Goal: Task Accomplishment & Management: Use online tool/utility

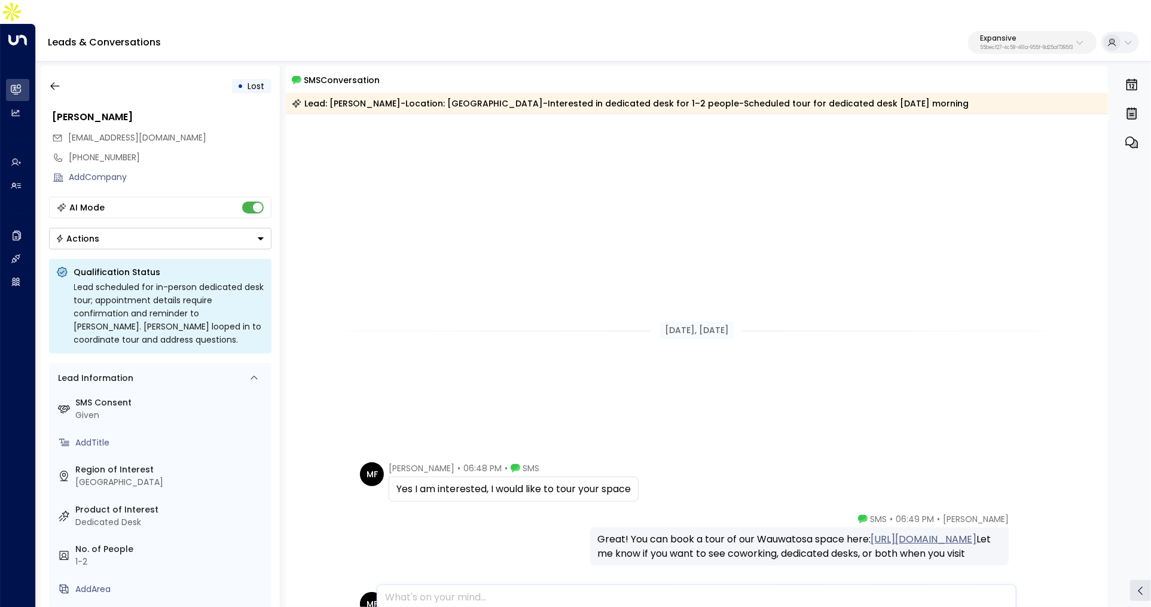
scroll to position [460, 0]
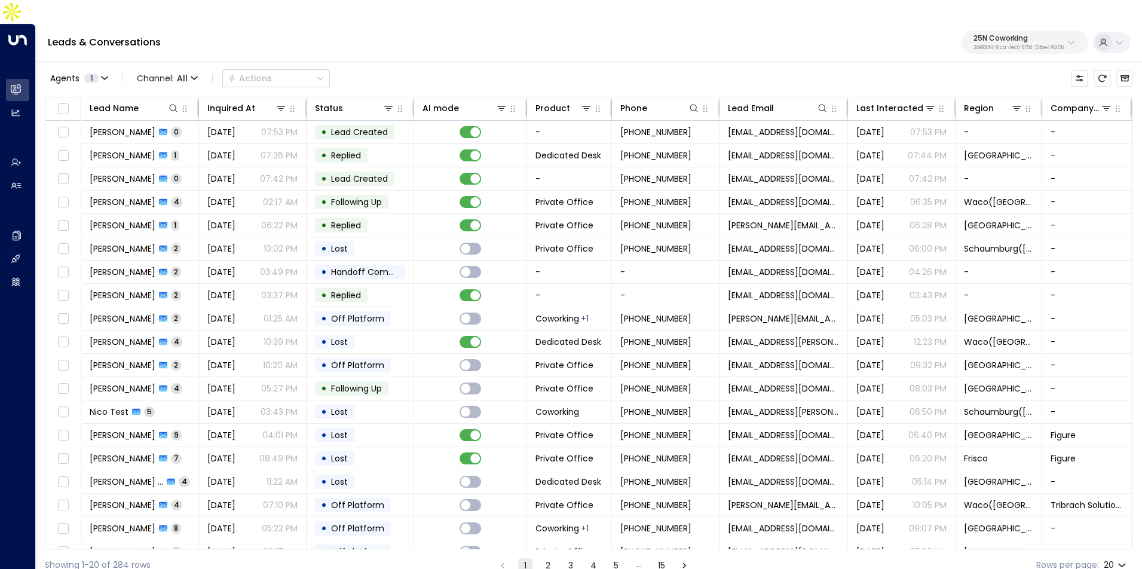
click at [1008, 35] on div "25N Coworking 3b9800f4-81ca-4ec0-8758-72fbe4763f36" at bounding box center [1019, 43] width 90 height 16
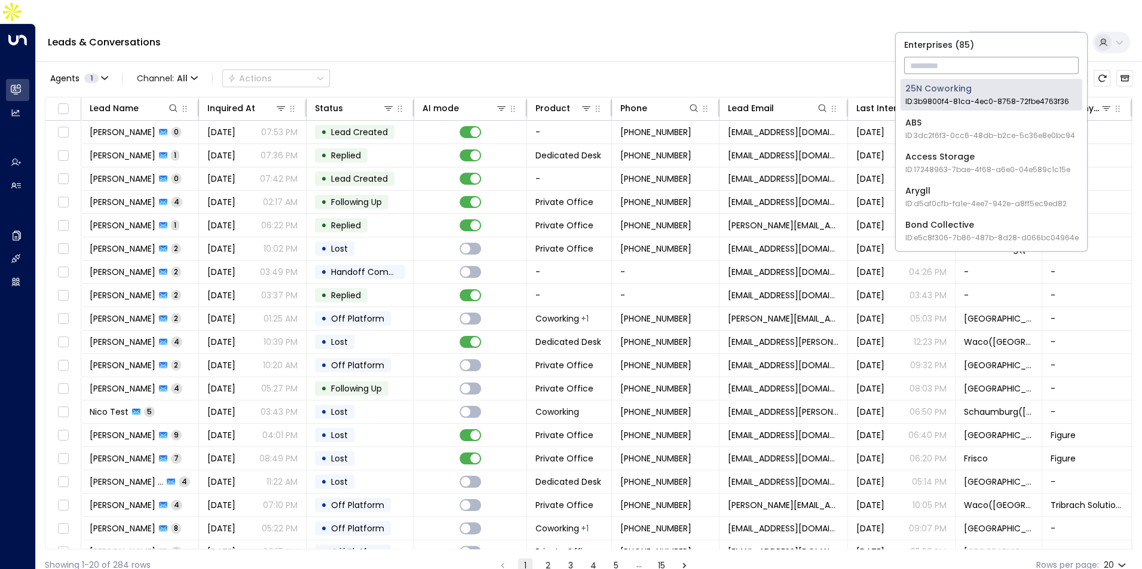
click at [996, 56] on input "text" at bounding box center [991, 65] width 175 height 22
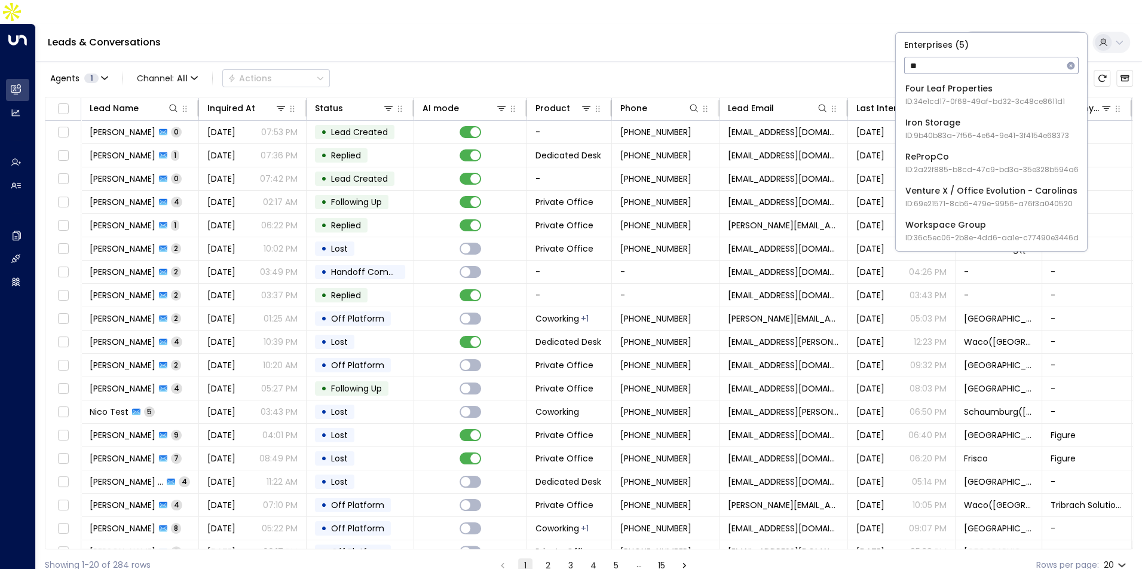
type input "*"
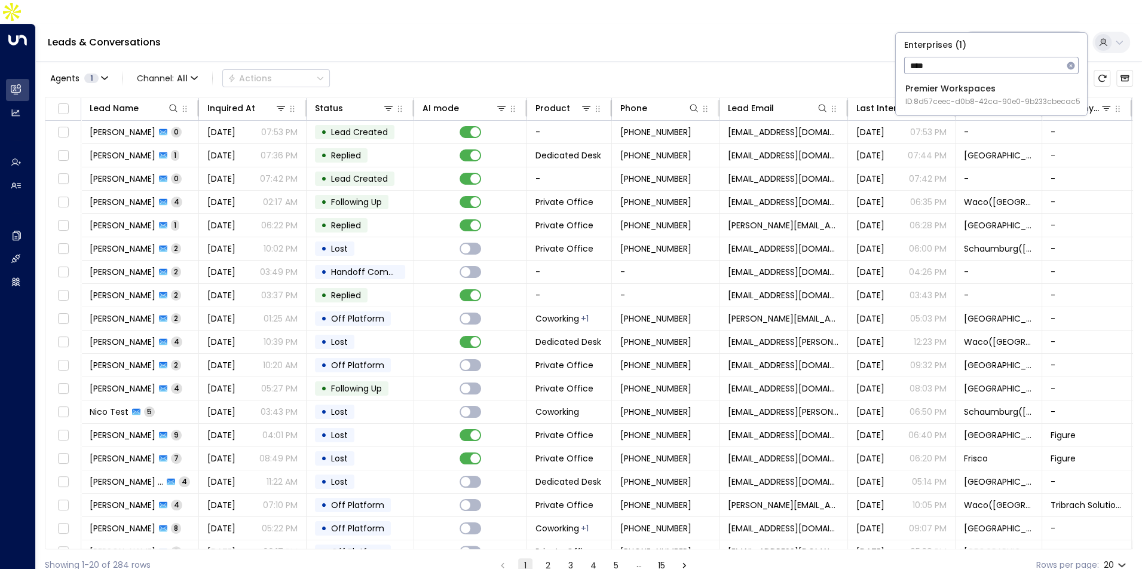
type input "****"
click at [995, 104] on span "ID: 8d57ceec-d0b8-42ca-90e0-9b233cbecac5" at bounding box center [993, 101] width 175 height 11
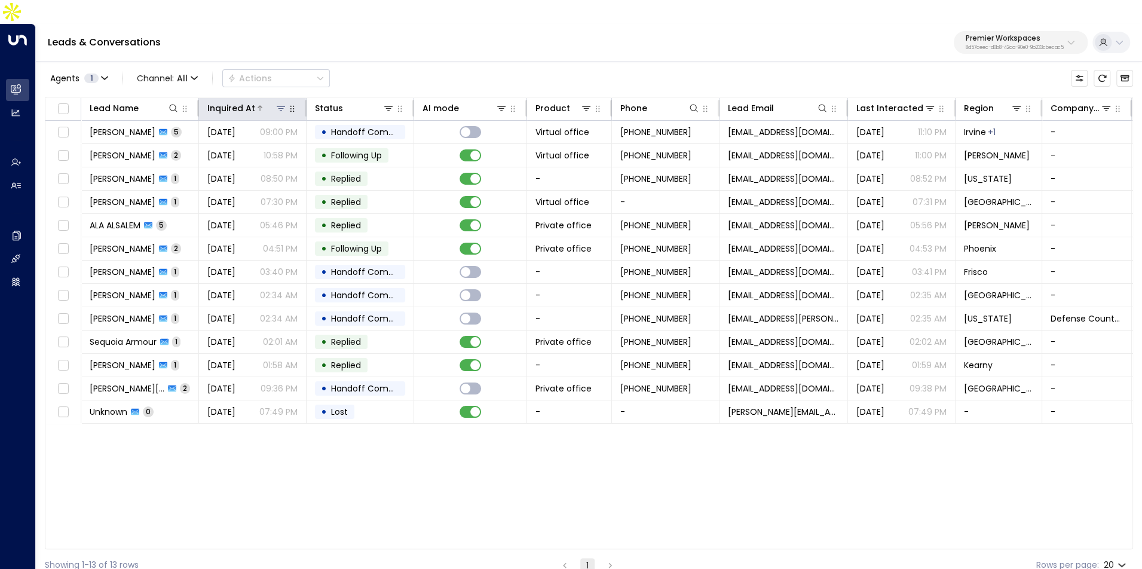
click at [231, 101] on div "Inquired At" at bounding box center [231, 108] width 48 height 14
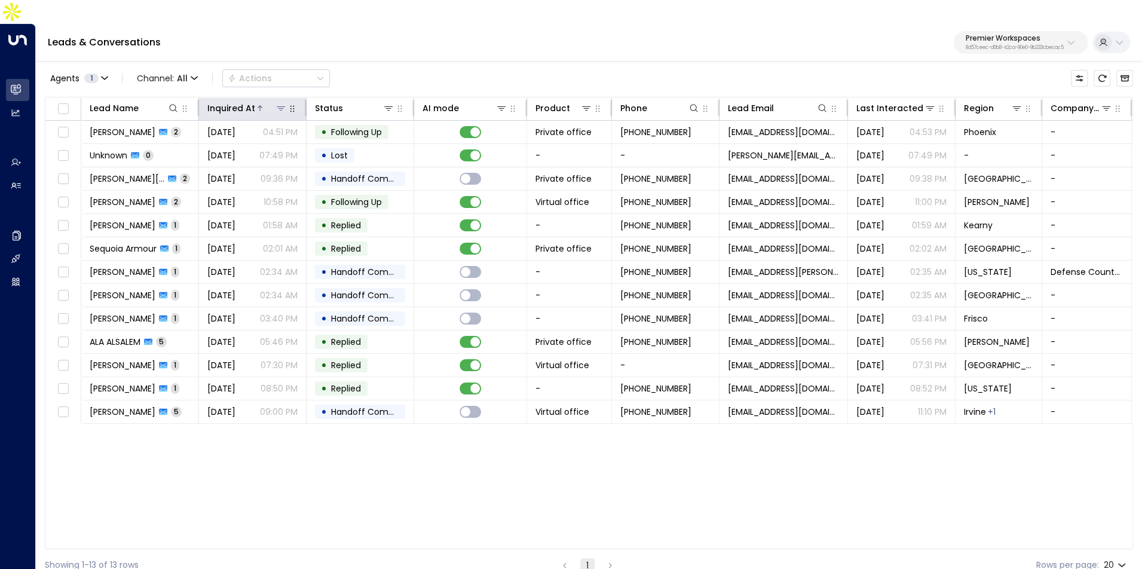
click at [231, 101] on div "Inquired At" at bounding box center [231, 108] width 48 height 14
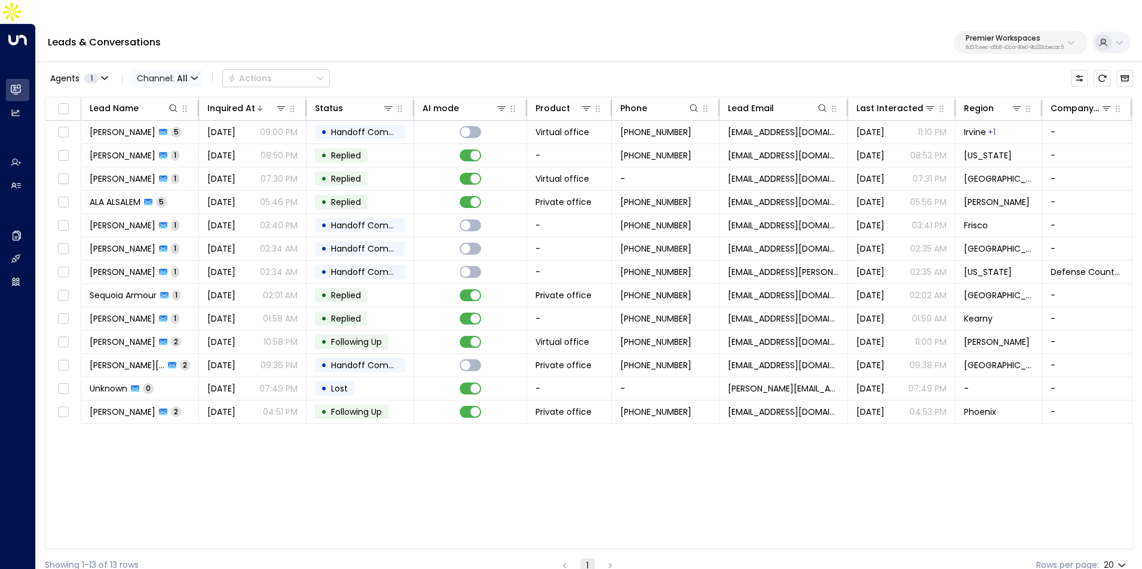
click at [180, 74] on span "All" at bounding box center [182, 79] width 11 height 10
click at [974, 11] on div at bounding box center [571, 284] width 1142 height 569
click at [980, 45] on p "8d57ceec-d0b8-42ca-90e0-9b233cbecac5" at bounding box center [1015, 47] width 98 height 5
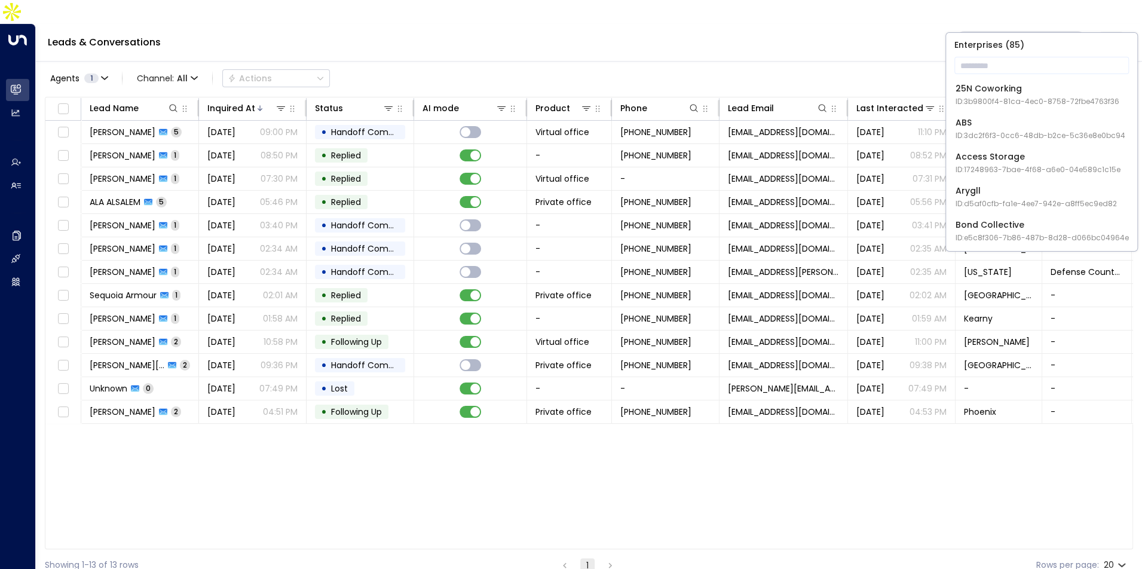
click at [980, 92] on div "25N Coworking ID: 3b9800f4-81ca-4ec0-8758-72fbe4763f36" at bounding box center [1038, 94] width 164 height 25
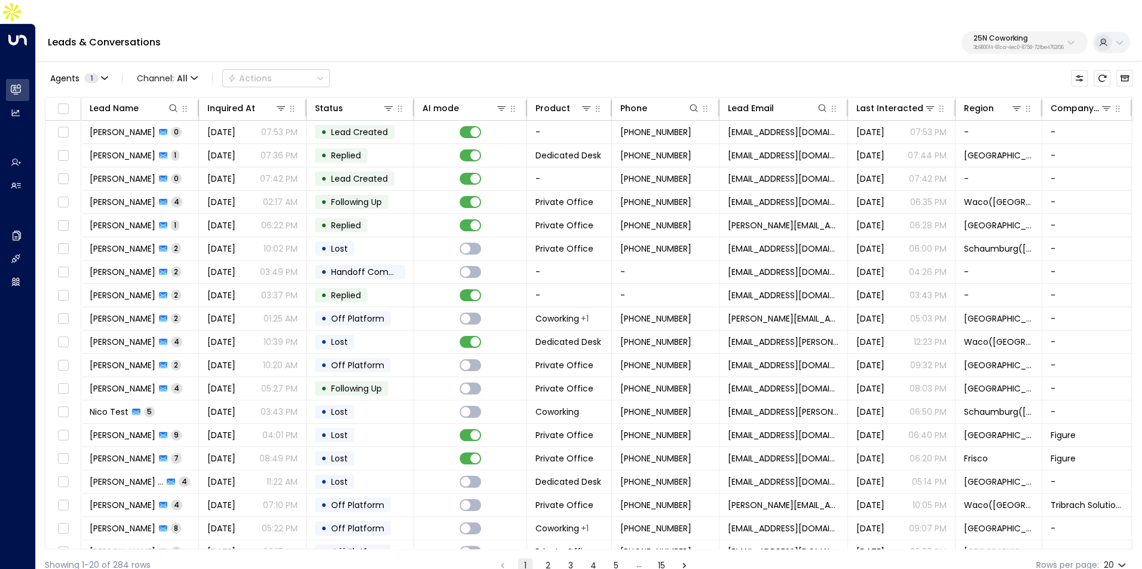
click at [984, 45] on p "3b9800f4-81ca-4ec0-8758-72fbe4763f36" at bounding box center [1019, 47] width 90 height 5
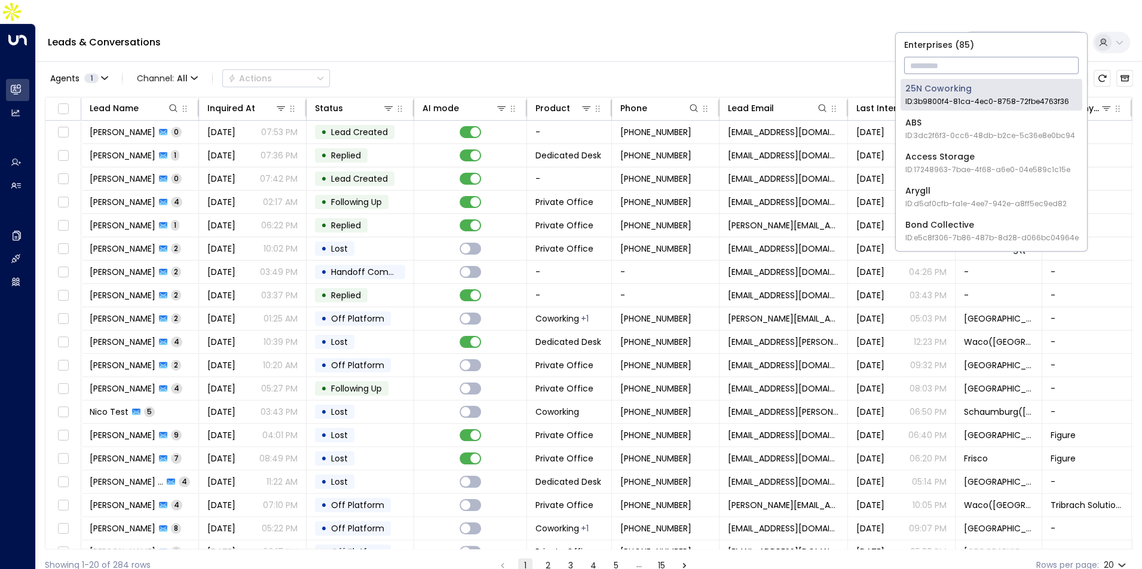
click at [932, 69] on input "text" at bounding box center [991, 65] width 175 height 22
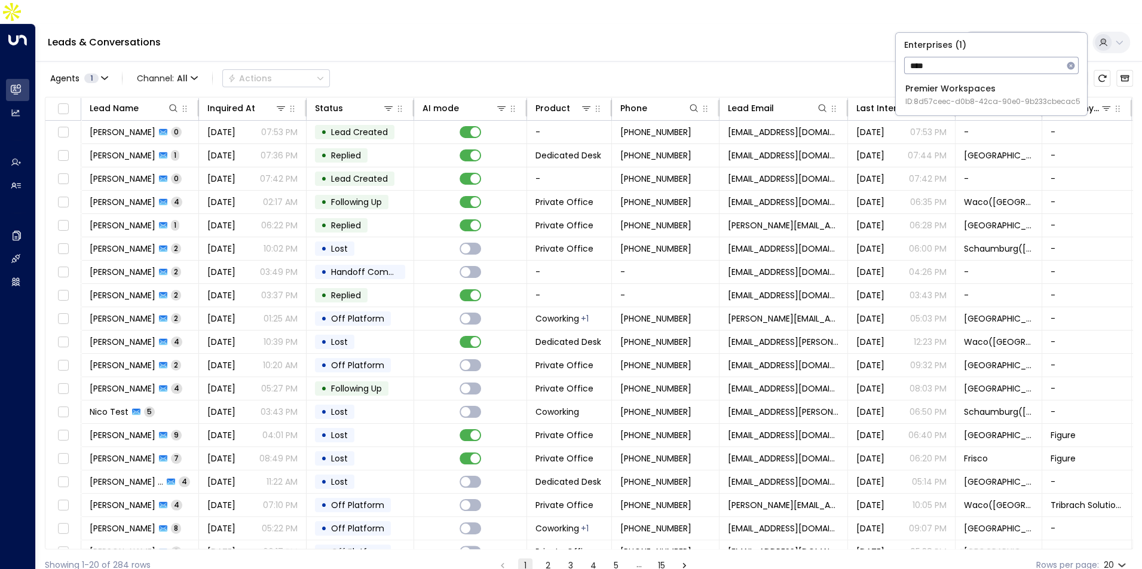
type input "****"
click at [939, 106] on span "ID: 8d57ceec-d0b8-42ca-90e0-9b233cbecac5" at bounding box center [993, 101] width 175 height 11
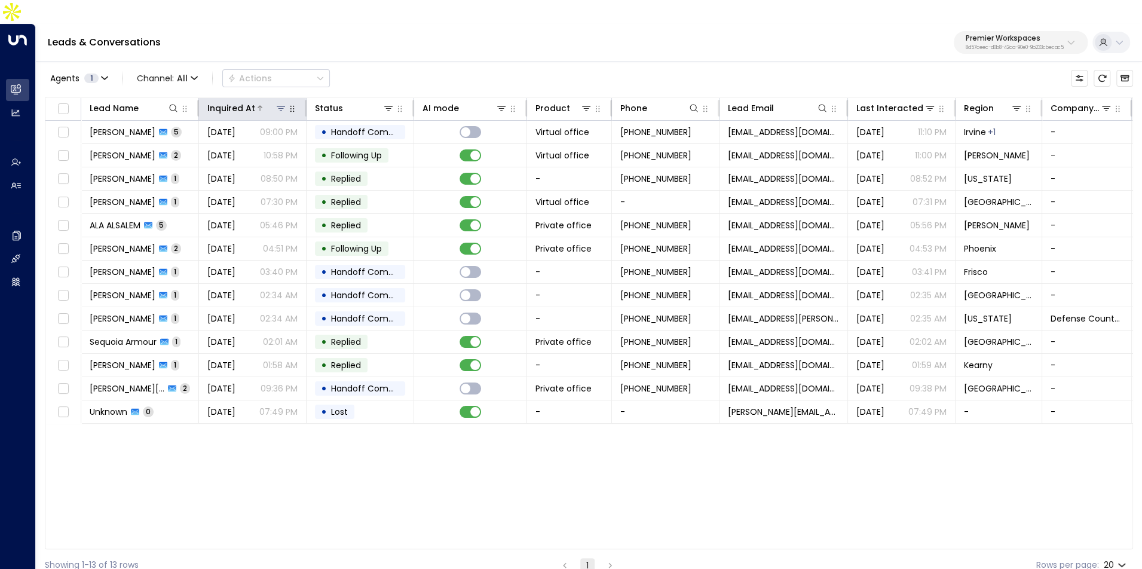
click at [252, 101] on div "Inquired At" at bounding box center [231, 108] width 48 height 14
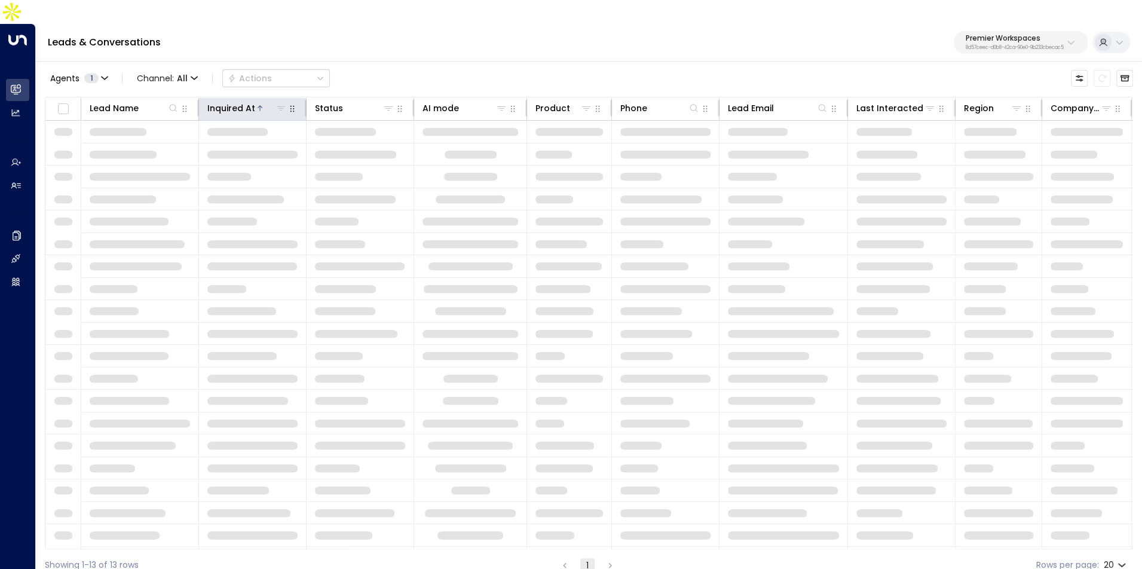
click at [252, 101] on div "Inquired At" at bounding box center [231, 108] width 48 height 14
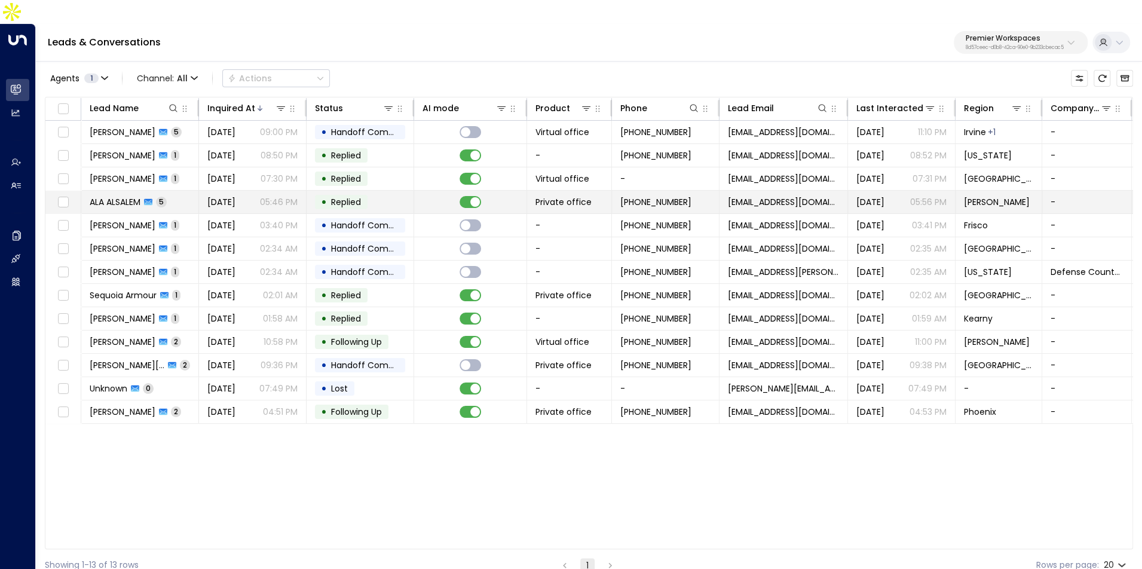
click at [255, 191] on td "Yesterday 05:46 PM" at bounding box center [253, 202] width 108 height 23
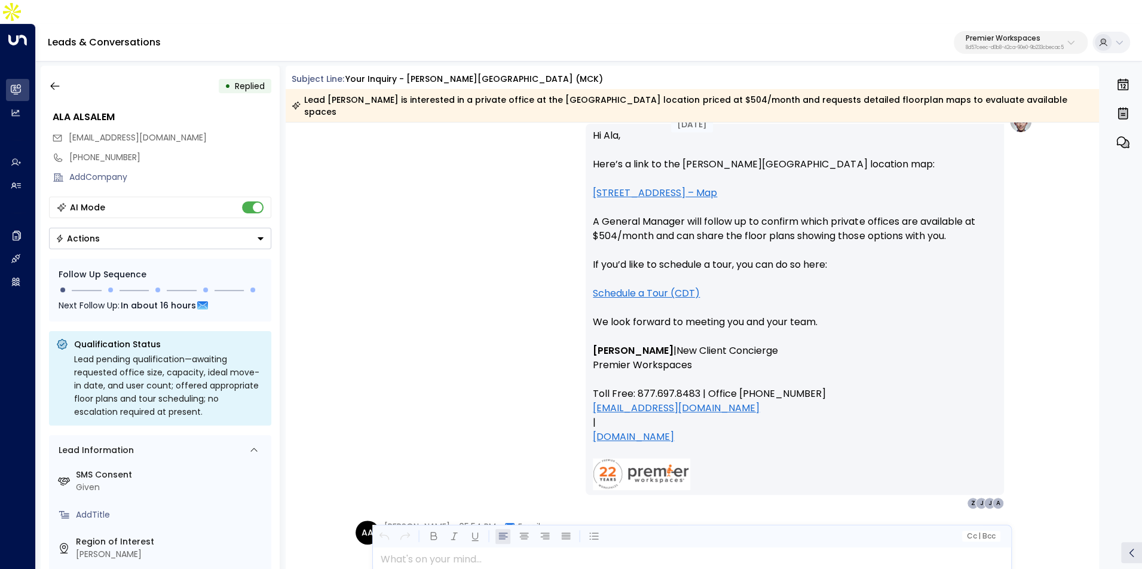
scroll to position [1622, 0]
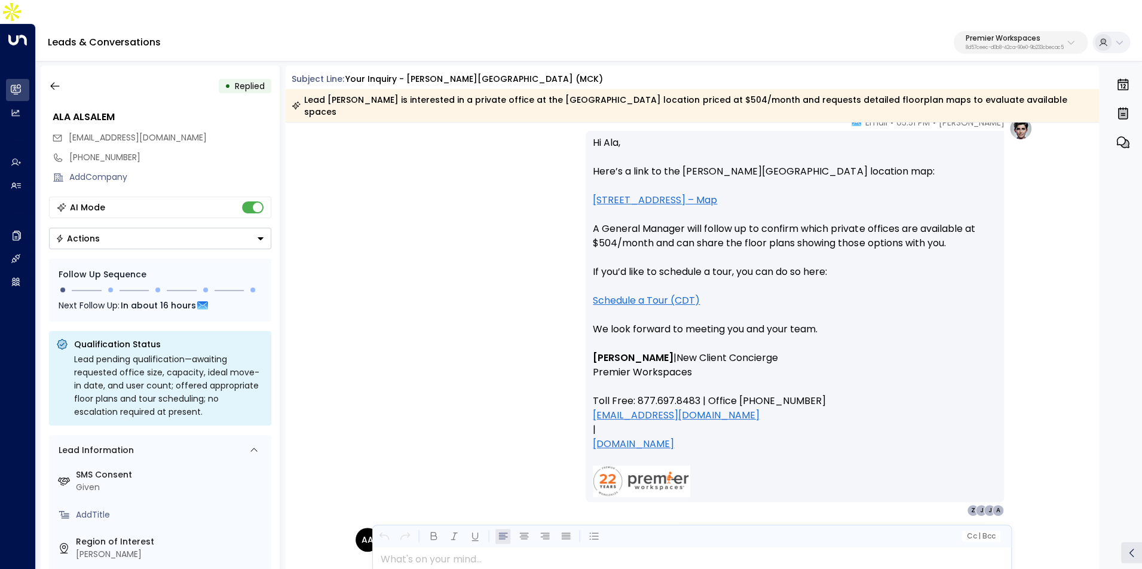
click at [611, 173] on p "Hi Ala, Here’s a link to the Robinson Park location map: 5900 South Lake Forest…" at bounding box center [795, 243] width 404 height 215
click at [610, 193] on link "5900 South Lake Forest – Map" at bounding box center [655, 200] width 124 height 14
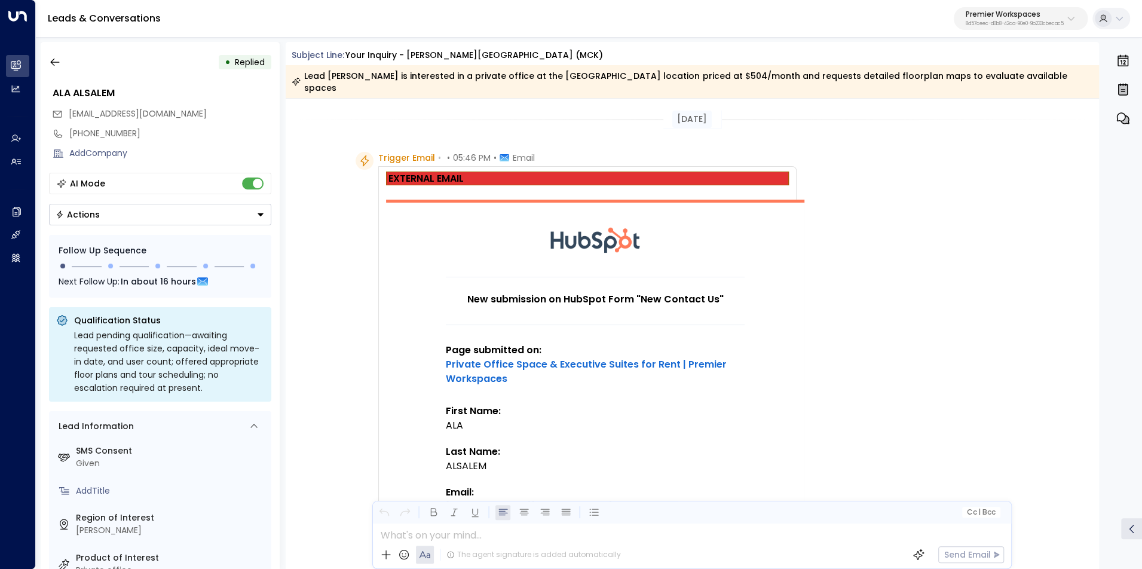
scroll to position [2070, 0]
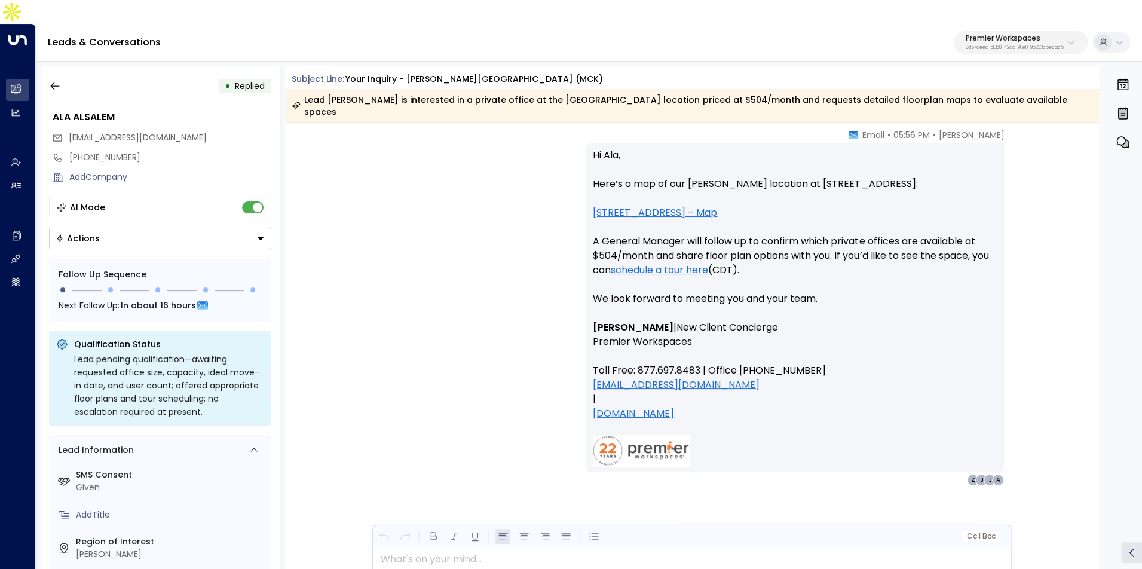
click at [993, 35] on p "Premier Workspaces" at bounding box center [1015, 38] width 98 height 7
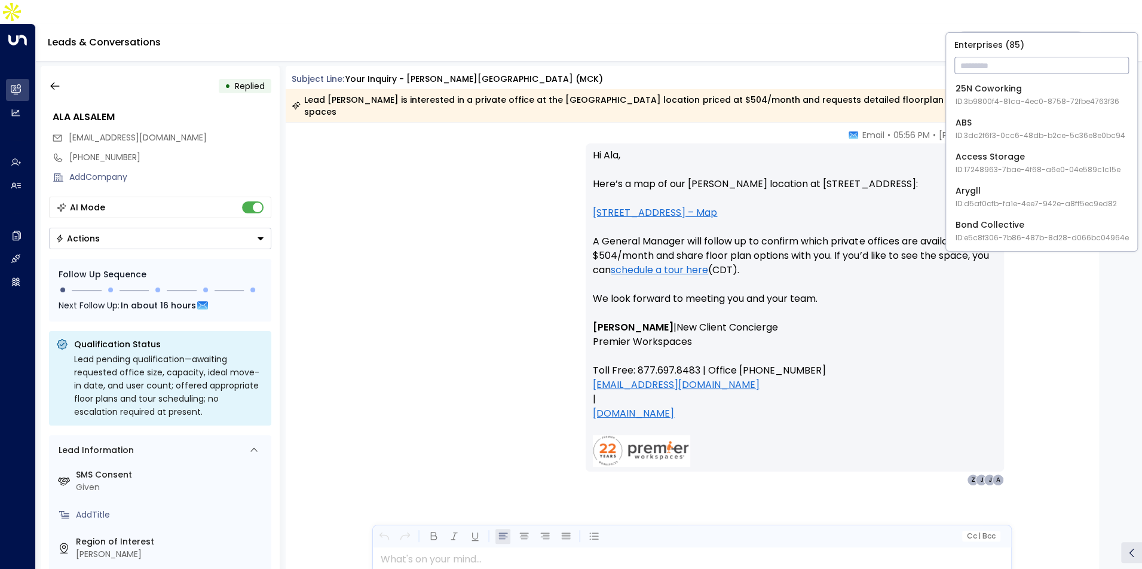
click at [979, 71] on input "text" at bounding box center [1042, 65] width 175 height 22
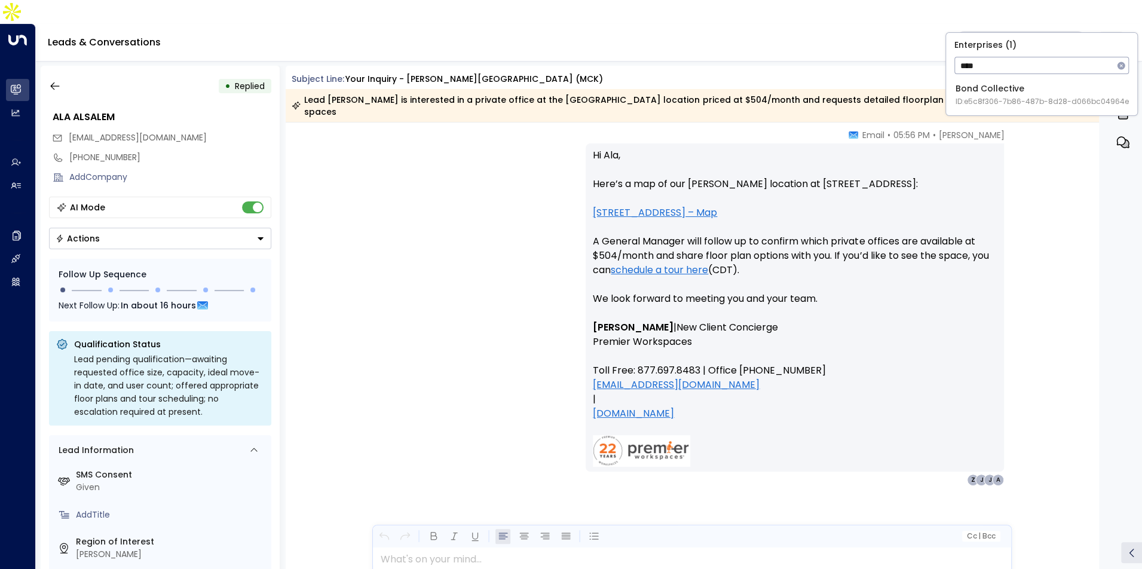
type input "****"
click at [978, 98] on span "ID: e5c8f306-7b86-487b-8d28-d066bc04964e" at bounding box center [1042, 101] width 173 height 11
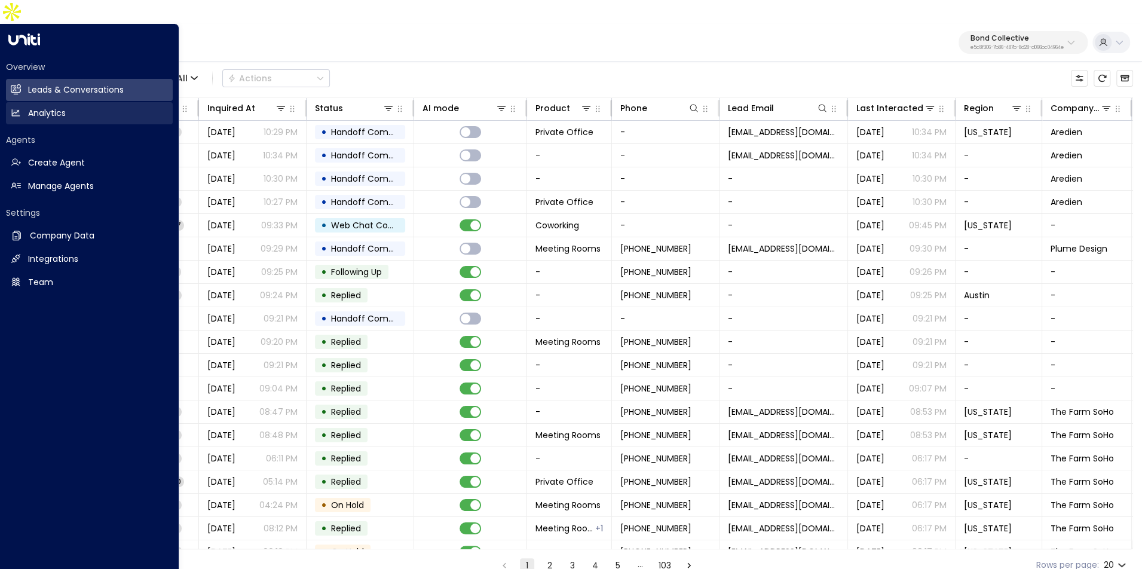
click at [88, 102] on link "Analytics Analytics" at bounding box center [89, 113] width 167 height 22
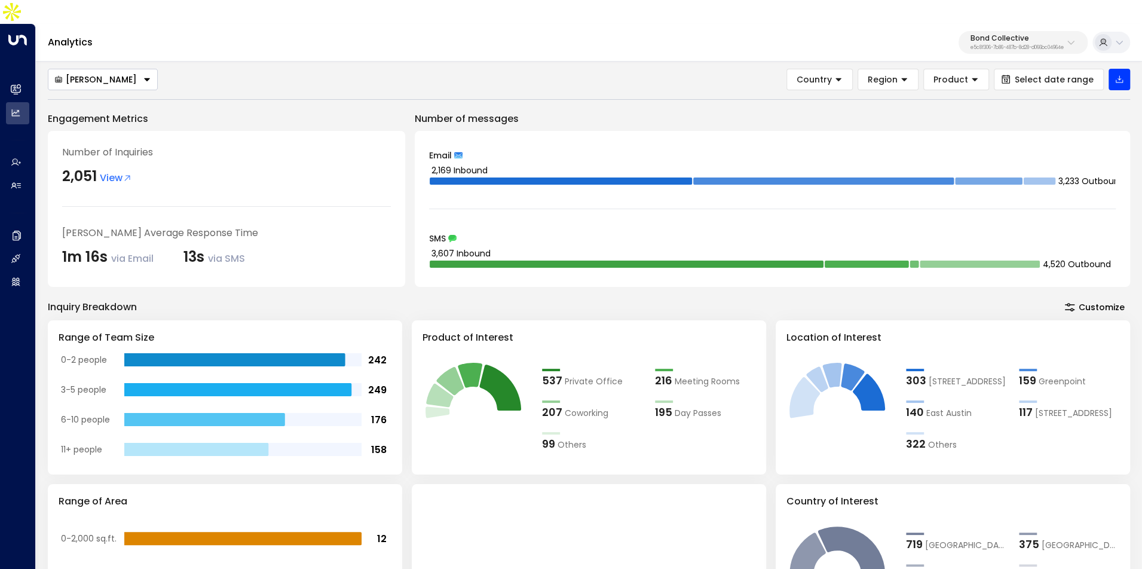
click at [987, 35] on p "Bond Collective" at bounding box center [1017, 38] width 93 height 7
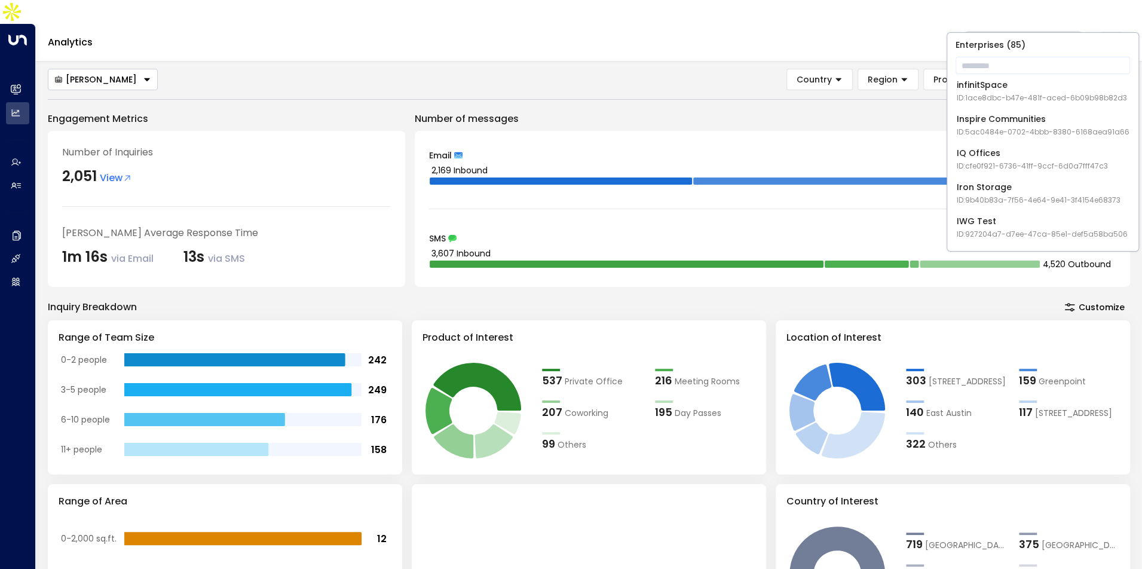
scroll to position [789, 0]
click at [1022, 164] on span "ID: 638ec7b5-66cb-467c-be2f-f19c05816232" at bounding box center [1038, 164] width 163 height 11
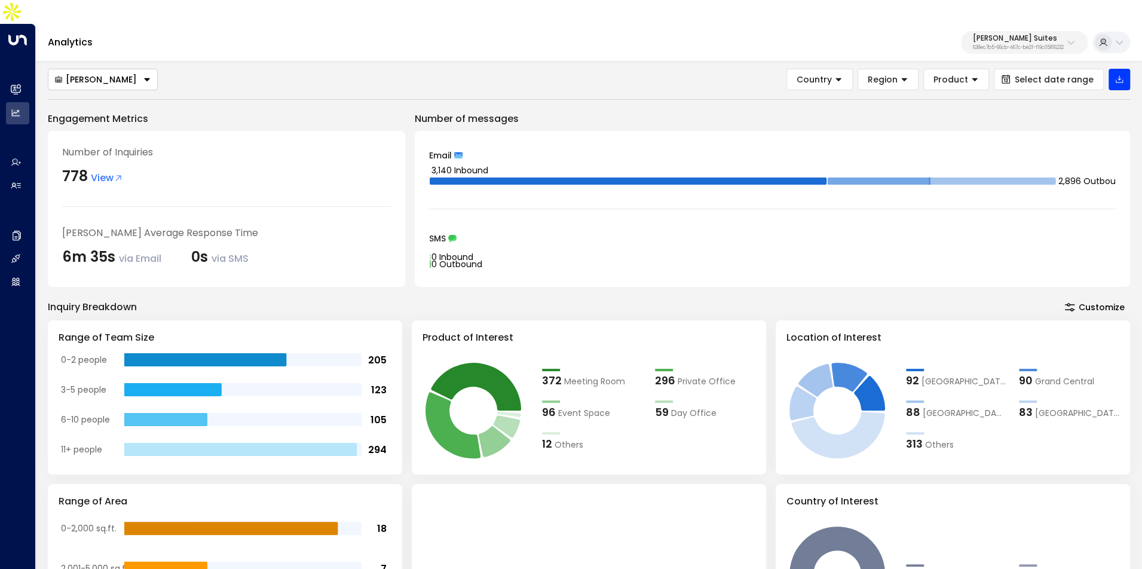
click at [1044, 35] on div "Jay Suites 638ec7b5-66cb-467c-be2f-f19c05816232" at bounding box center [1018, 43] width 91 height 16
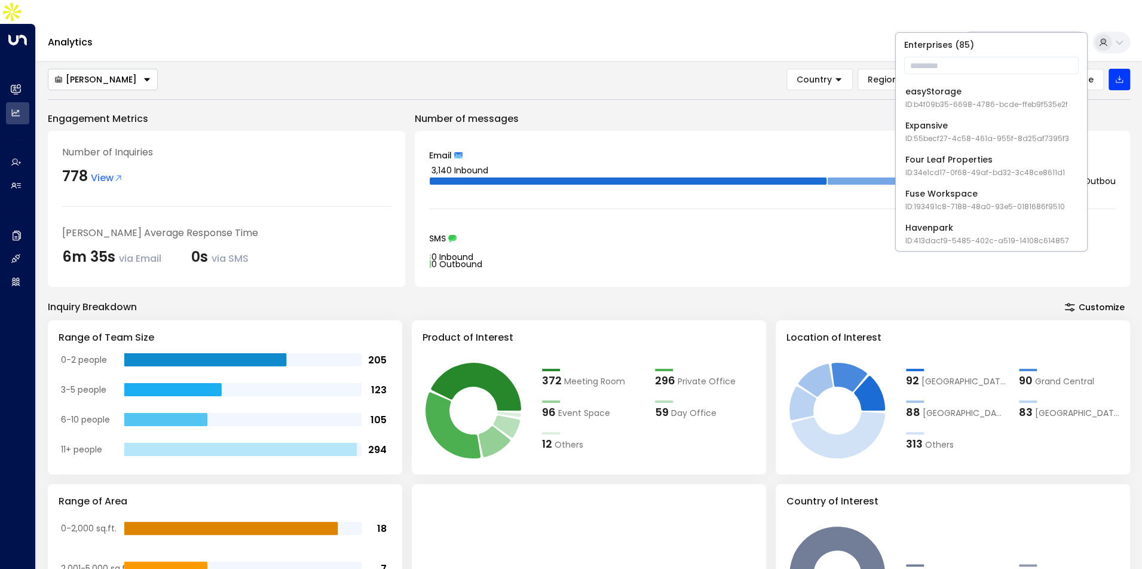
scroll to position [374, 0]
click at [959, 133] on span "ID: 55becf27-4c58-461a-955f-8d25af7395f3" at bounding box center [988, 136] width 164 height 11
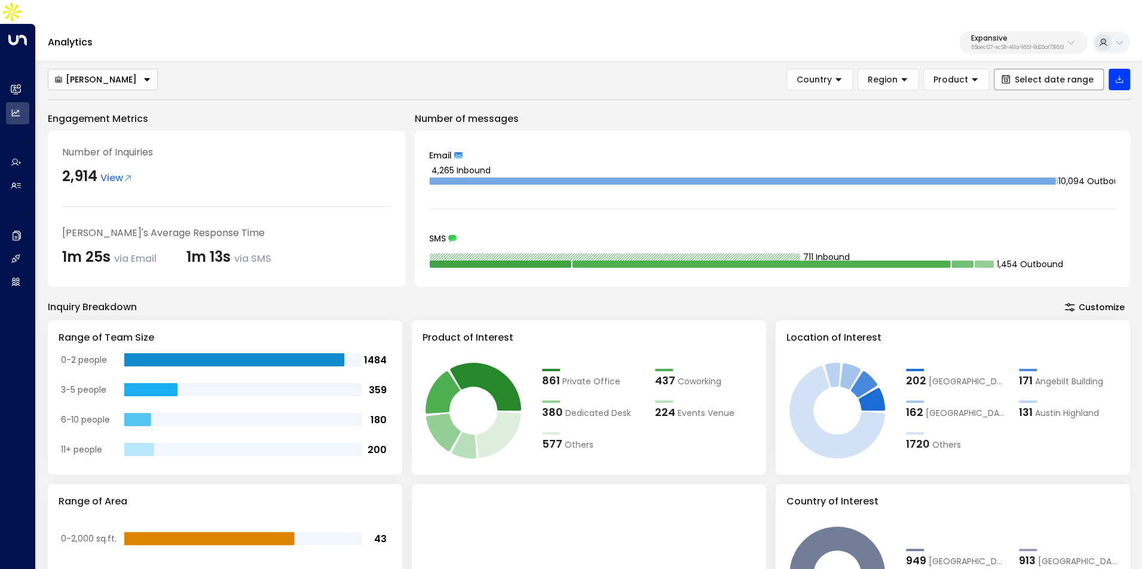
click at [1018, 69] on button "Select date range" at bounding box center [1049, 80] width 110 height 22
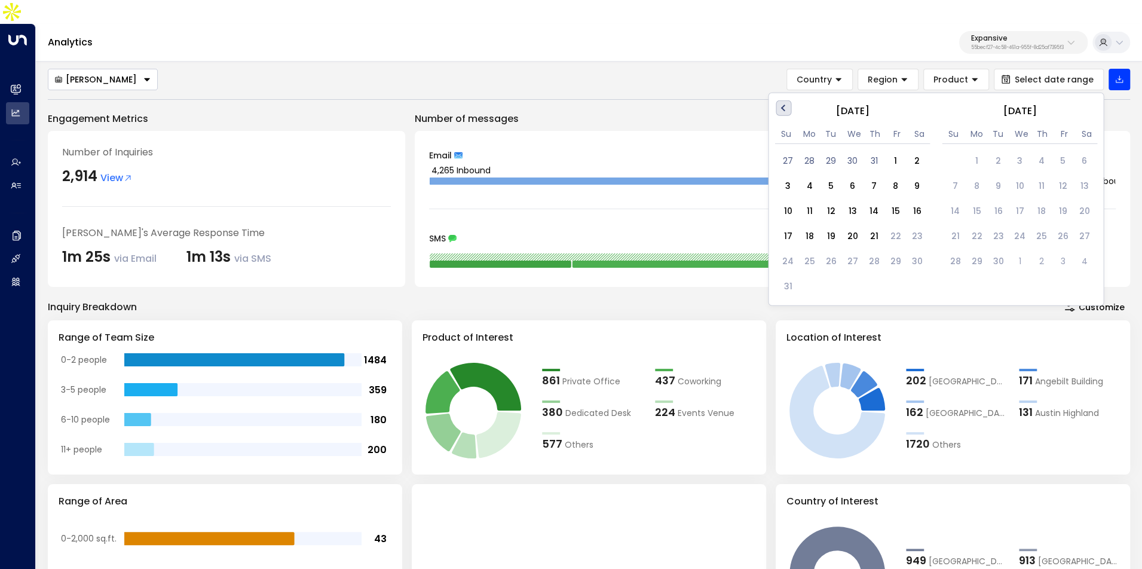
click at [782, 100] on button "Previous Month" at bounding box center [784, 108] width 16 height 16
click at [781, 100] on button "Previous Month" at bounding box center [784, 108] width 16 height 16
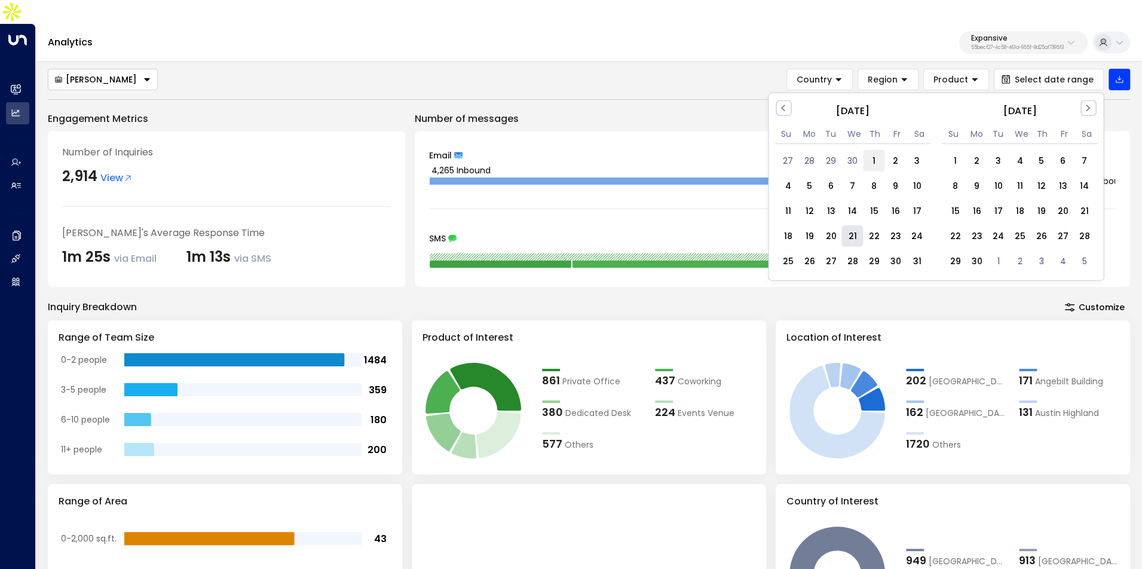
click at [877, 150] on div "1" at bounding box center [874, 161] width 22 height 22
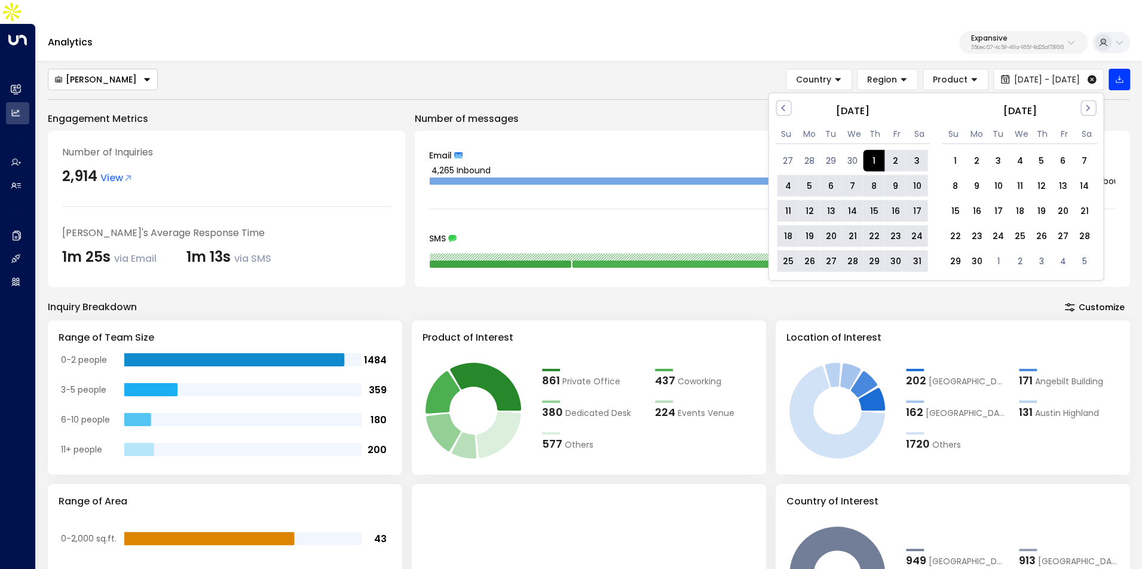
click at [925, 250] on div "31" at bounding box center [917, 261] width 22 height 22
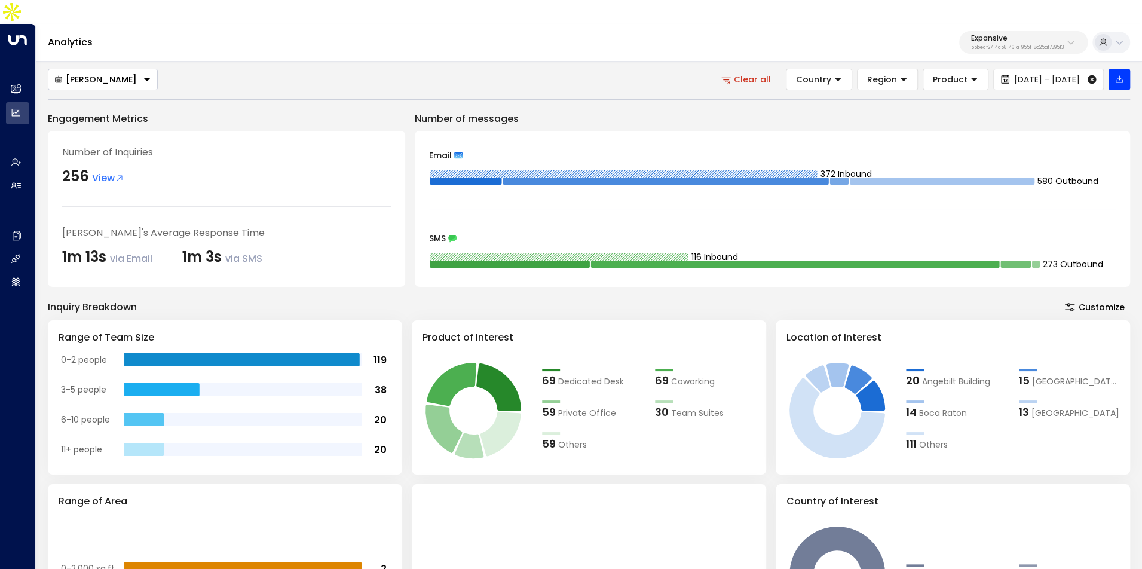
click at [995, 31] on button "Expansive 55becf27-4c58-461a-955f-8d25af7395f3" at bounding box center [1023, 42] width 129 height 23
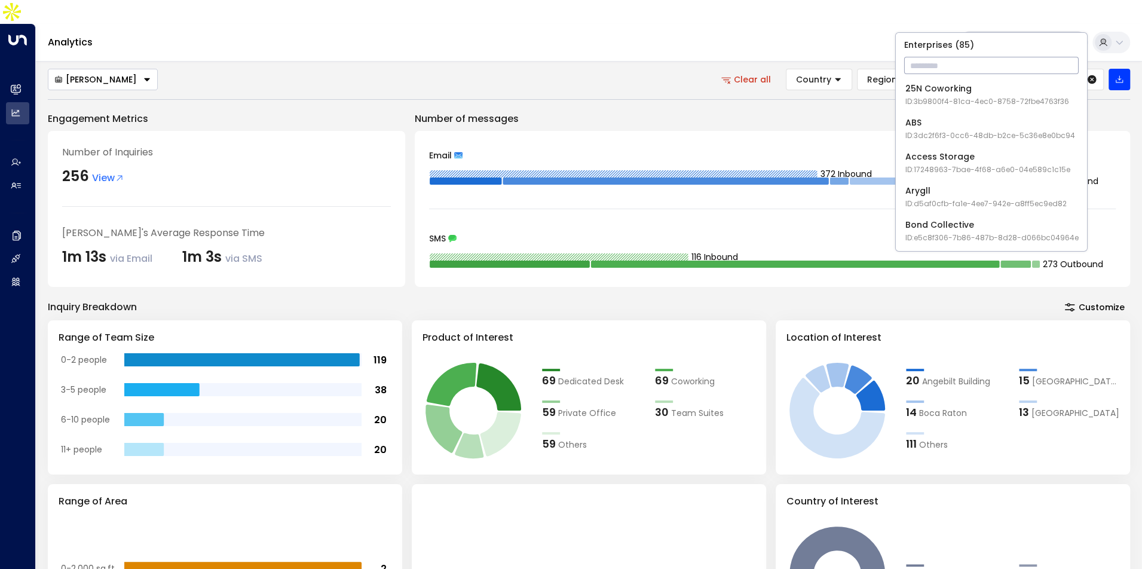
click at [949, 65] on input "text" at bounding box center [991, 65] width 175 height 22
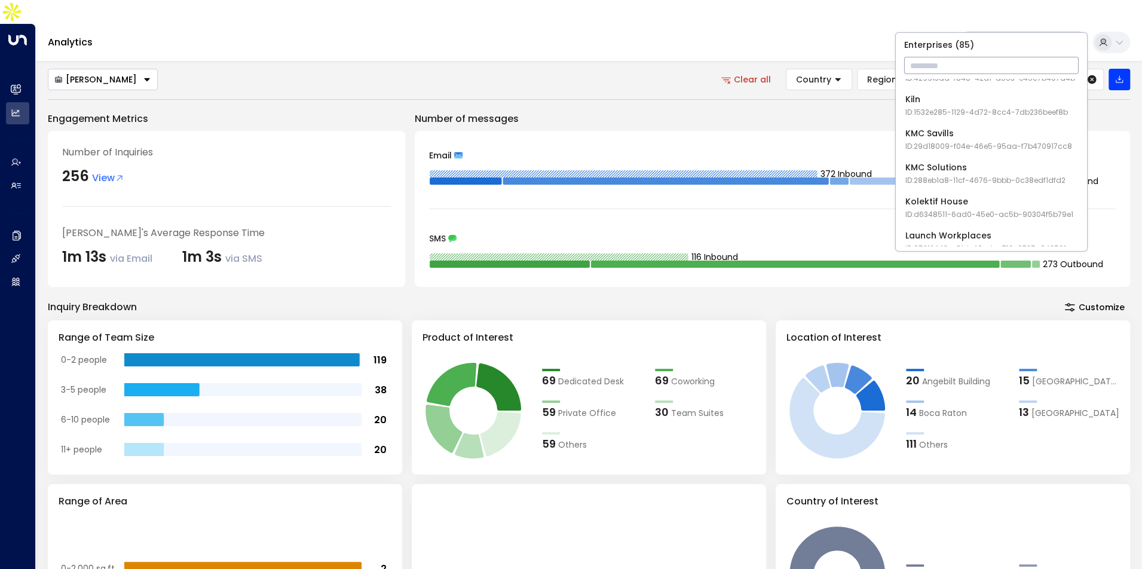
click at [946, 112] on span "ID: 1532e285-1129-4d72-8cc4-7db236beef8b" at bounding box center [987, 112] width 163 height 11
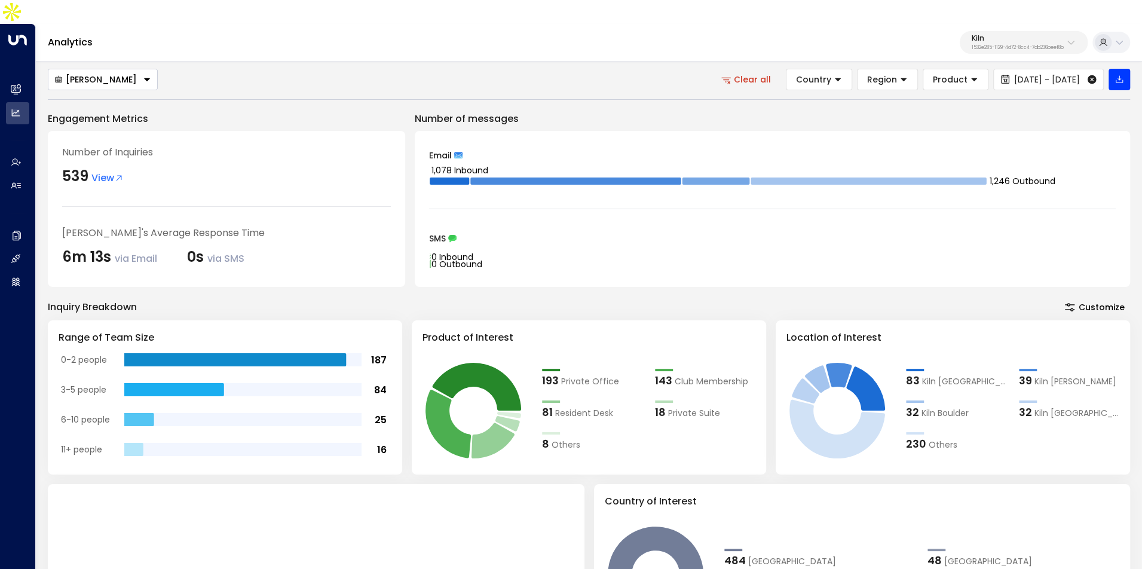
click at [1003, 45] on p "1532e285-1129-4d72-8cc4-7db236beef8b" at bounding box center [1018, 47] width 92 height 5
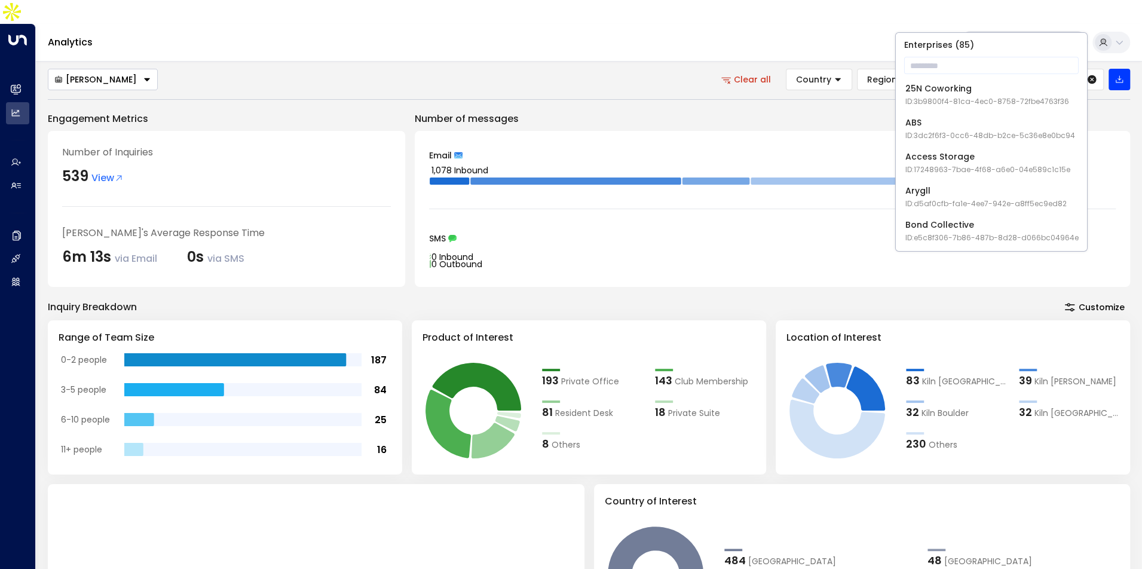
click at [976, 235] on span "ID: e5c8f306-7b86-487b-8d28-d066bc04964e" at bounding box center [992, 238] width 173 height 11
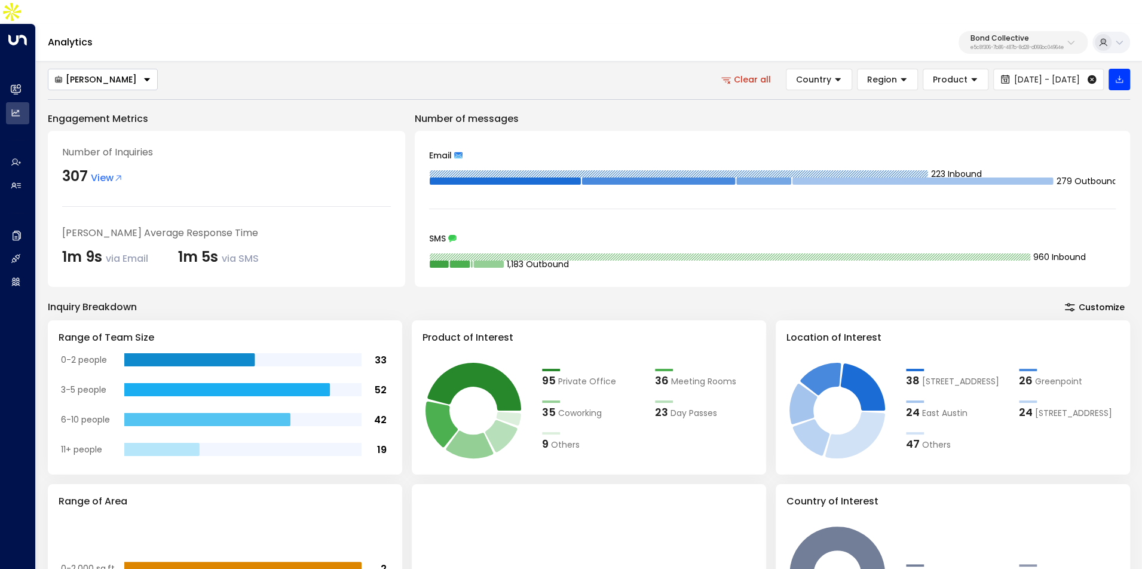
click at [1006, 30] on div "Analytics Bond Collective e5c8f306-7b86-487b-8d28-d066bc04964e" at bounding box center [589, 43] width 1106 height 38
click at [1002, 35] on p "Bond Collective" at bounding box center [1017, 38] width 93 height 7
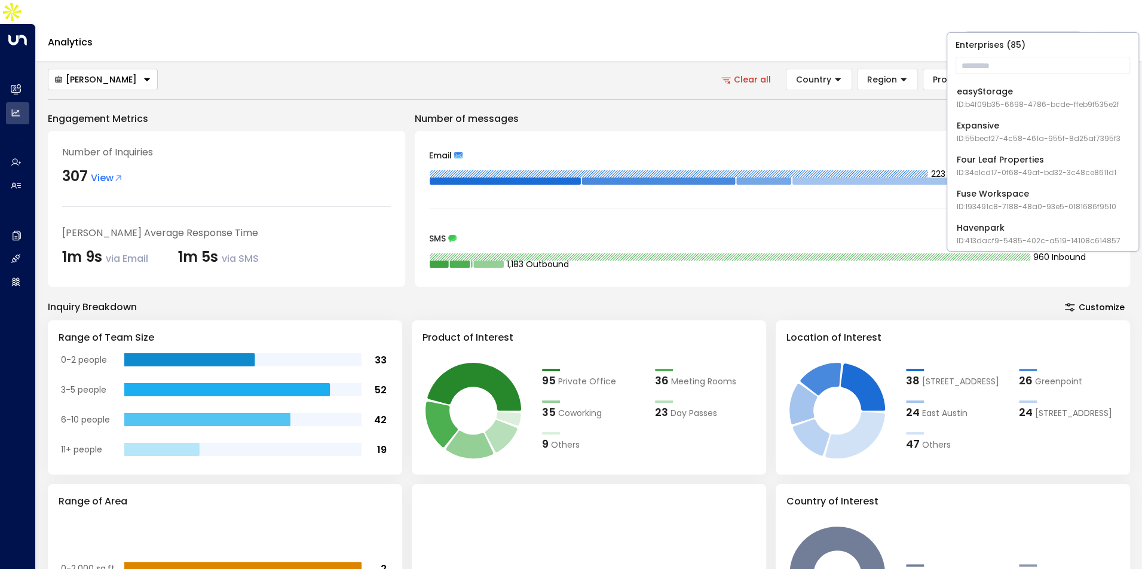
scroll to position [396, 0]
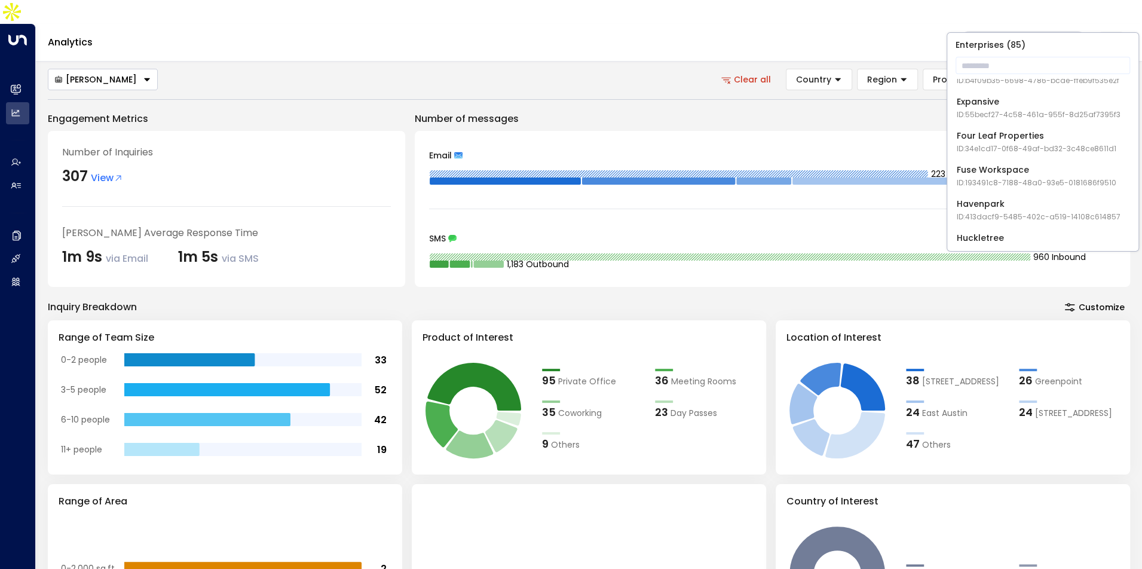
click at [991, 232] on div "Huckletree ID: b7af8320-f128-4349-a726-f388528d82b5" at bounding box center [1039, 244] width 164 height 25
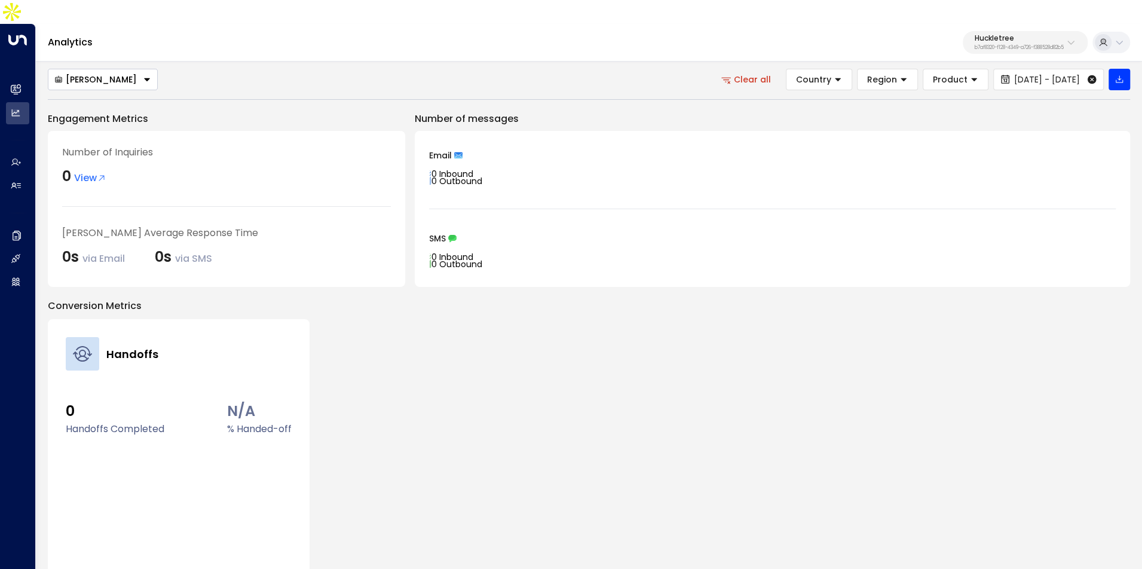
click at [718, 69] on button "Clear all" at bounding box center [747, 80] width 68 height 22
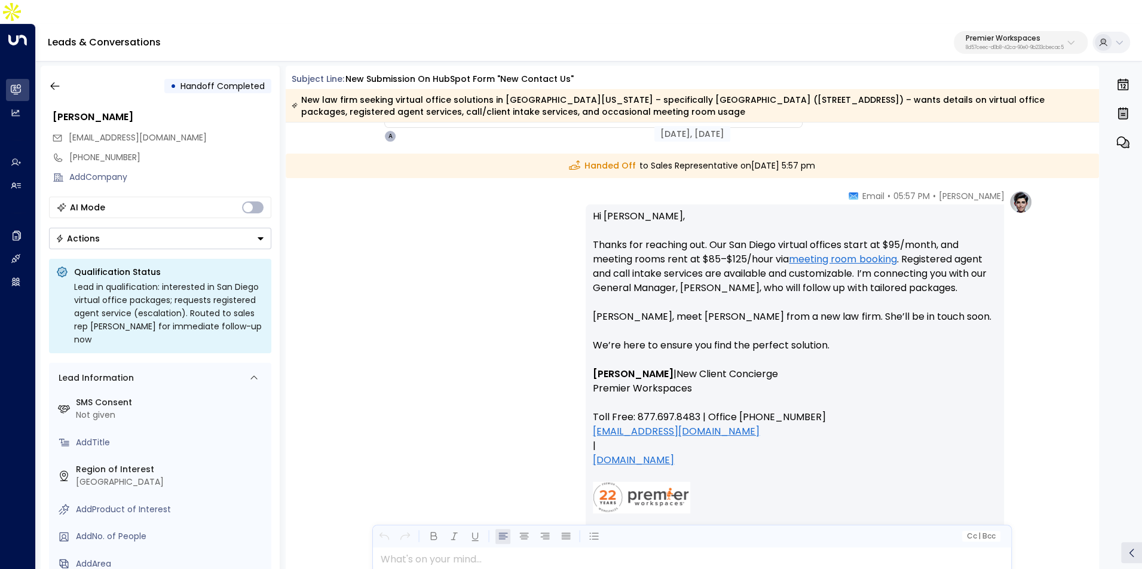
scroll to position [1109, 0]
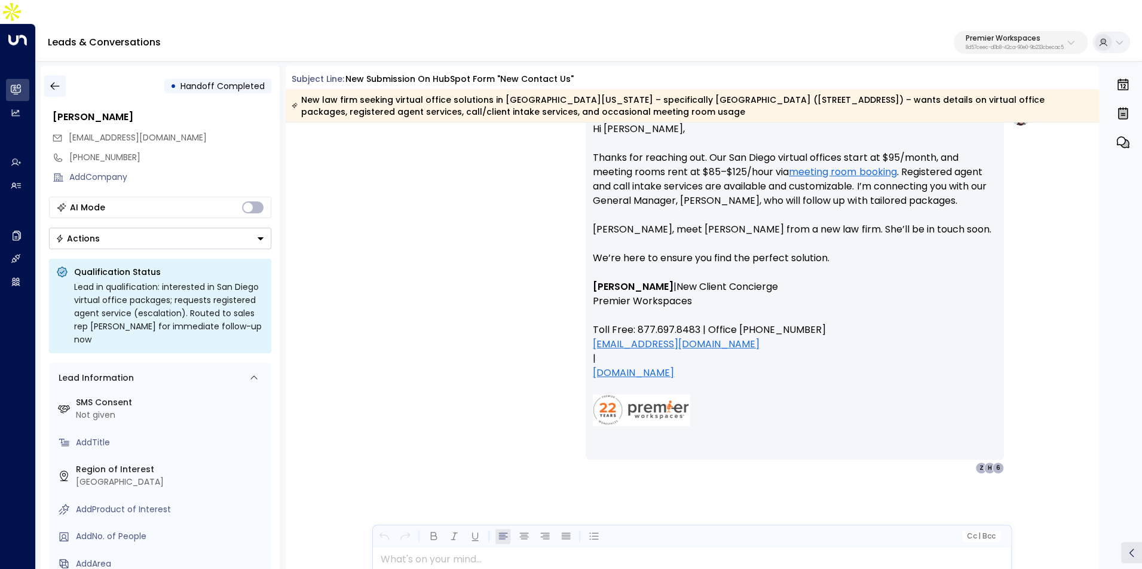
click at [51, 82] on icon "button" at bounding box center [54, 86] width 9 height 8
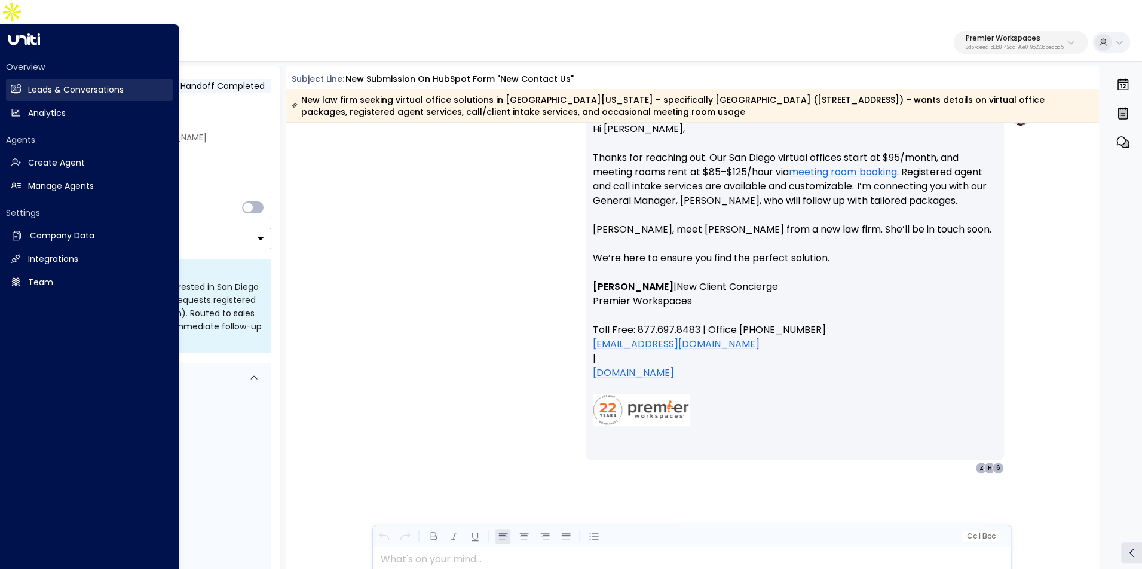
click at [16, 79] on link "Leads & Conversations Leads & Conversations" at bounding box center [89, 90] width 167 height 22
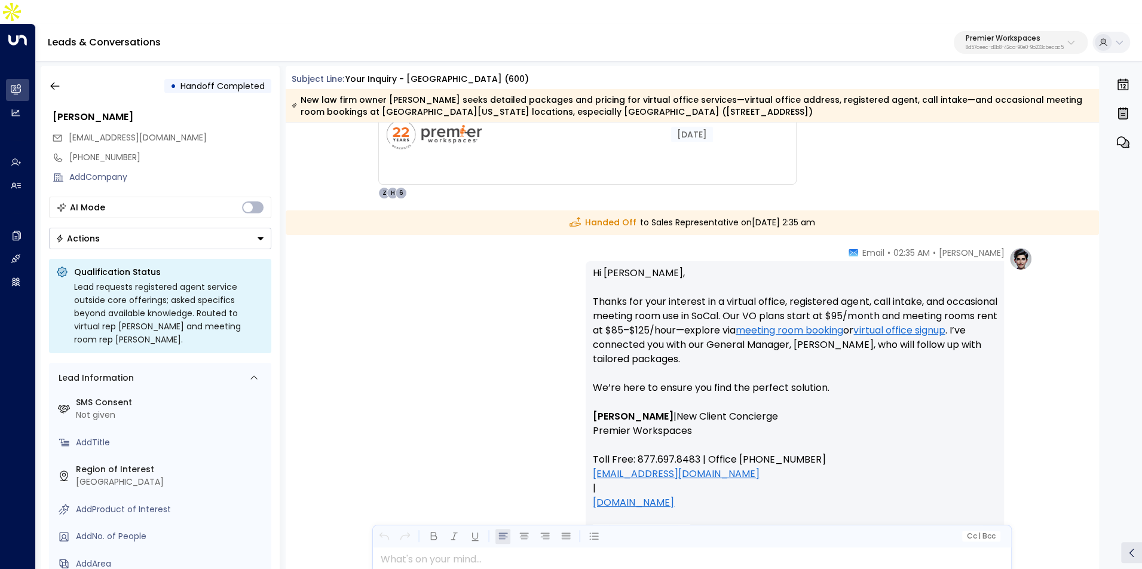
scroll to position [479, 0]
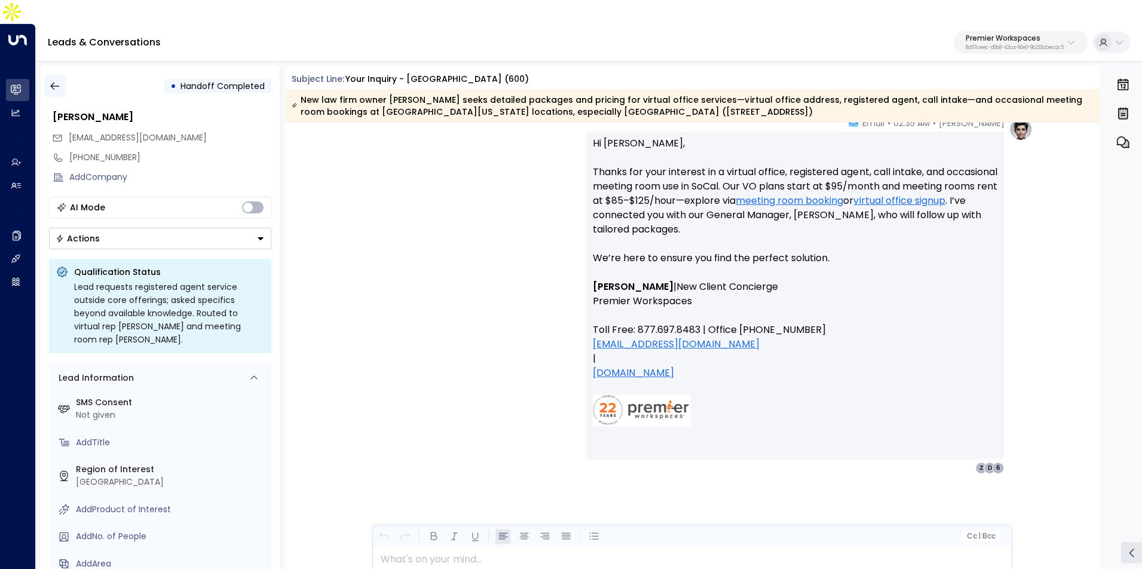
click at [53, 80] on icon "button" at bounding box center [55, 86] width 12 height 12
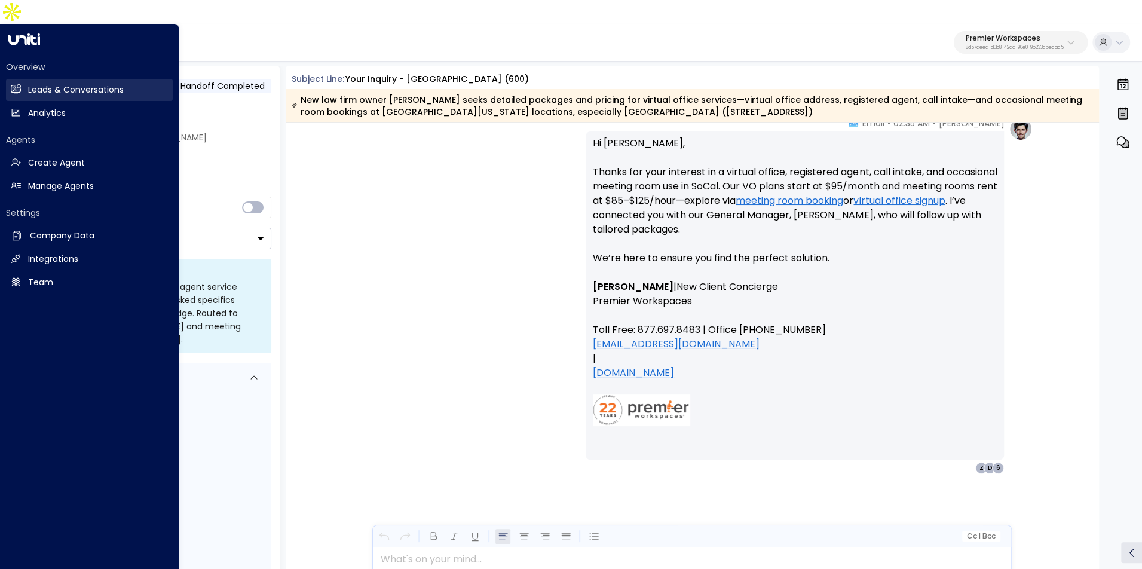
click at [54, 84] on h2 "Leads & Conversations" at bounding box center [76, 90] width 96 height 13
